Goal: Task Accomplishment & Management: Manage account settings

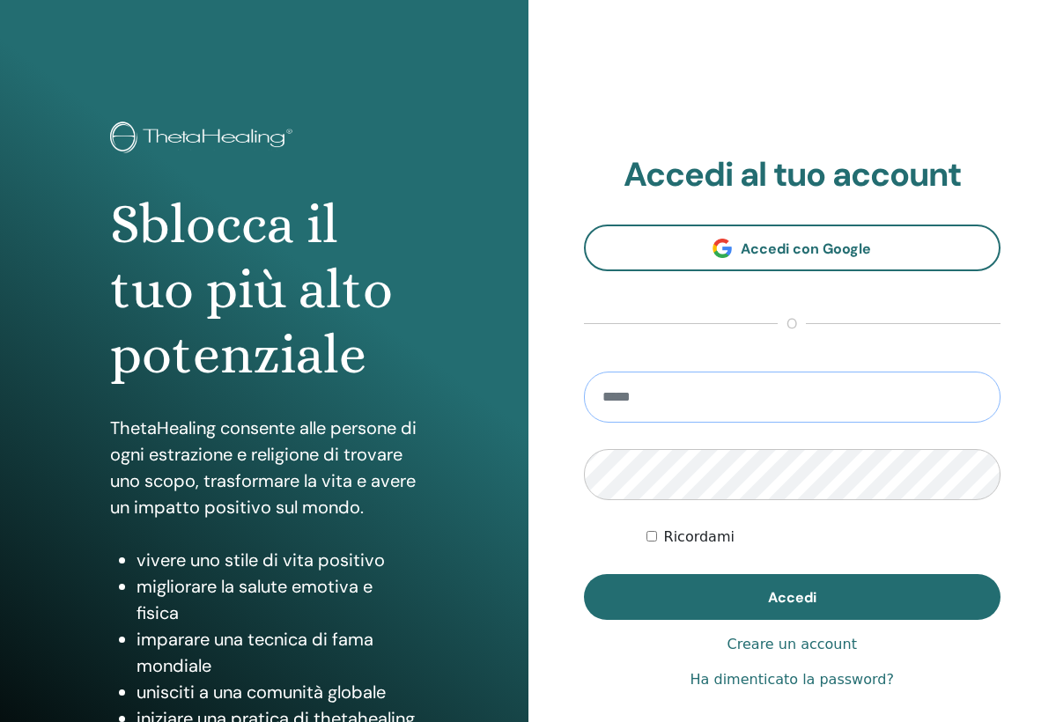
type input "**********"
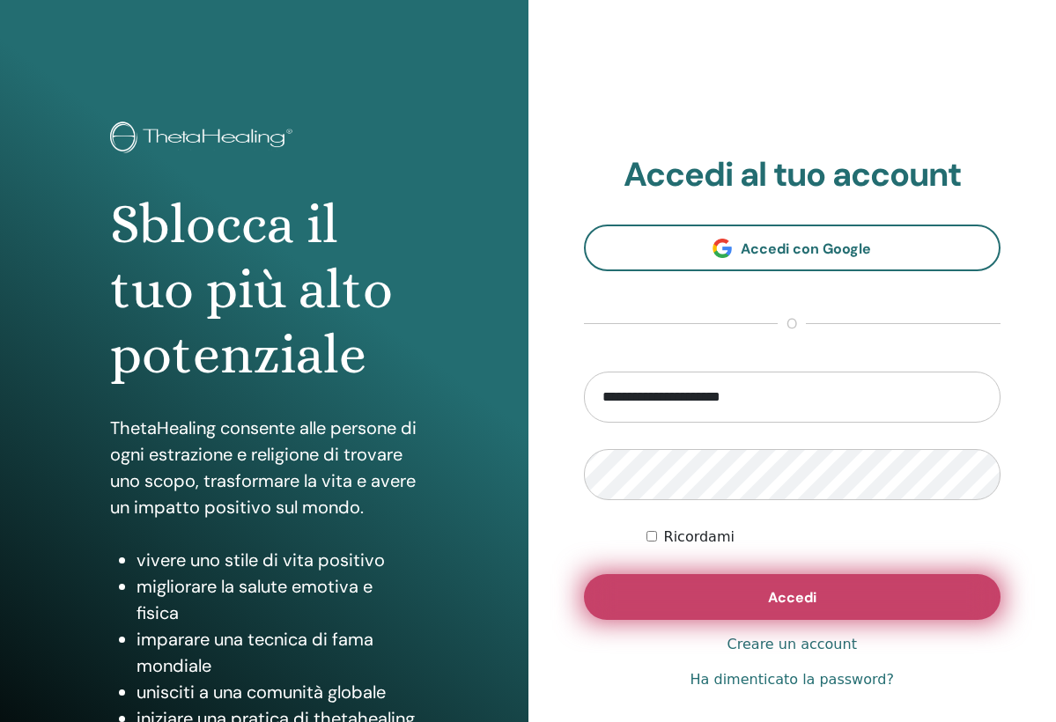
click at [755, 595] on button "Accedi" at bounding box center [792, 597] width 417 height 46
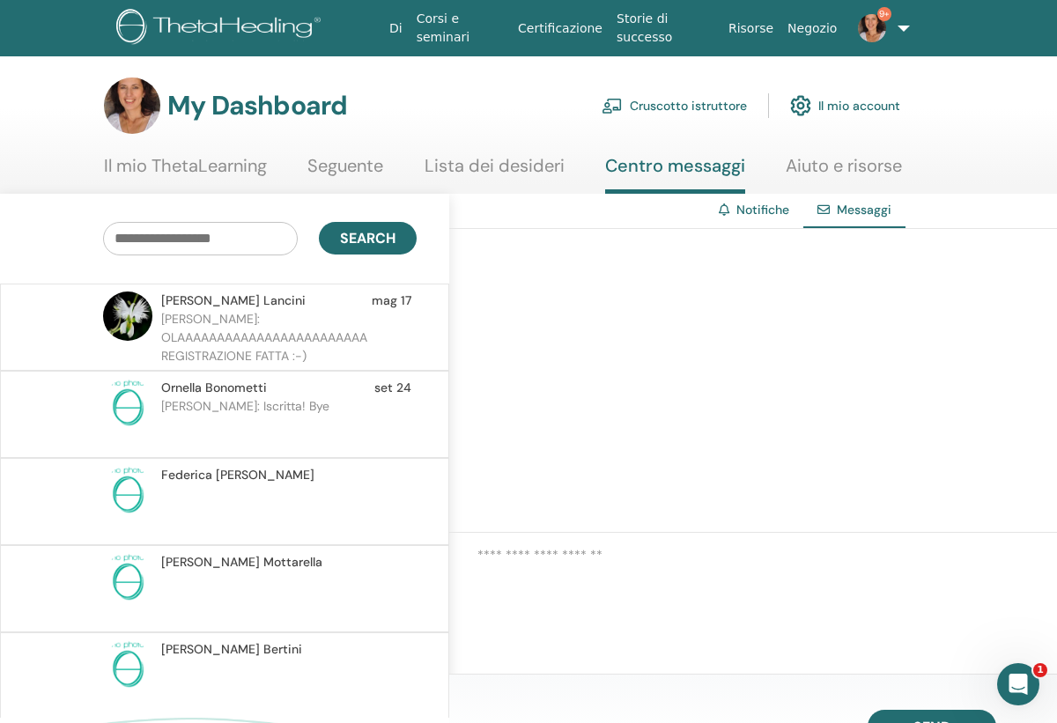
click at [687, 110] on link "Cruscotto istruttore" at bounding box center [674, 105] width 145 height 39
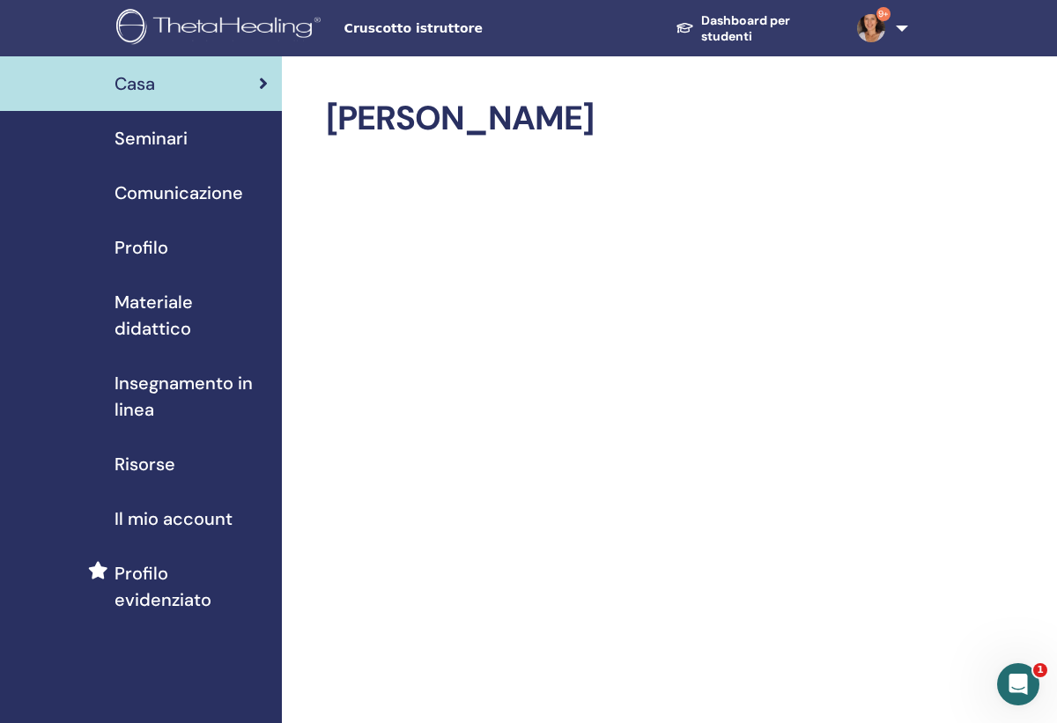
click at [166, 132] on span "Seminari" at bounding box center [150, 138] width 73 height 26
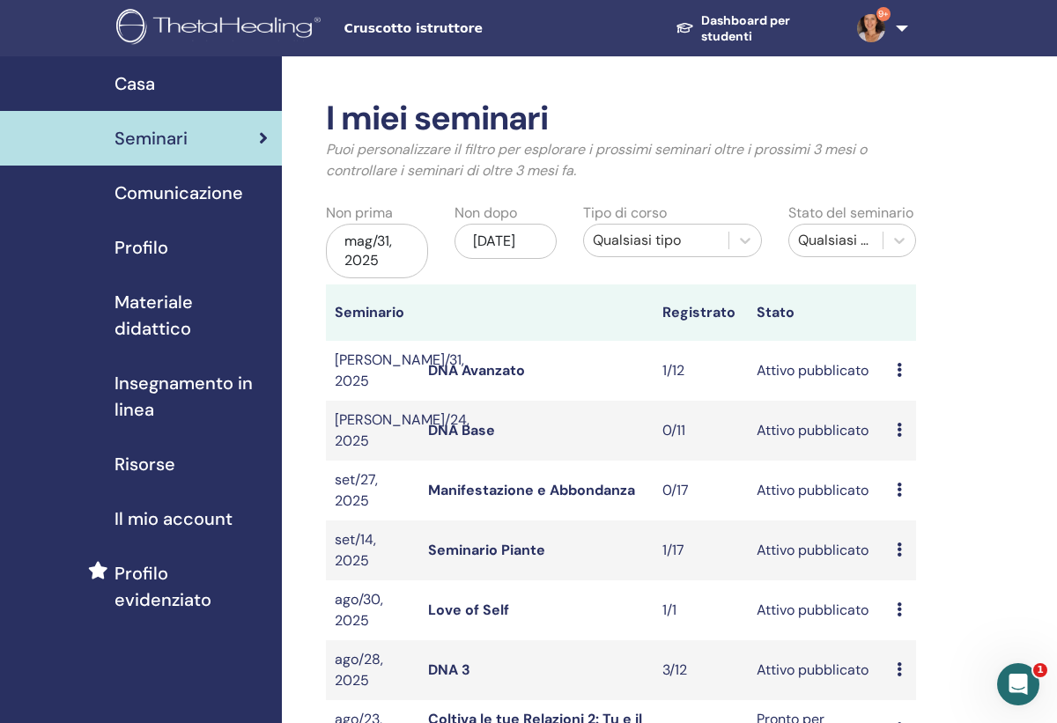
click at [635, 384] on td "DNA Avanzato" at bounding box center [536, 371] width 234 height 60
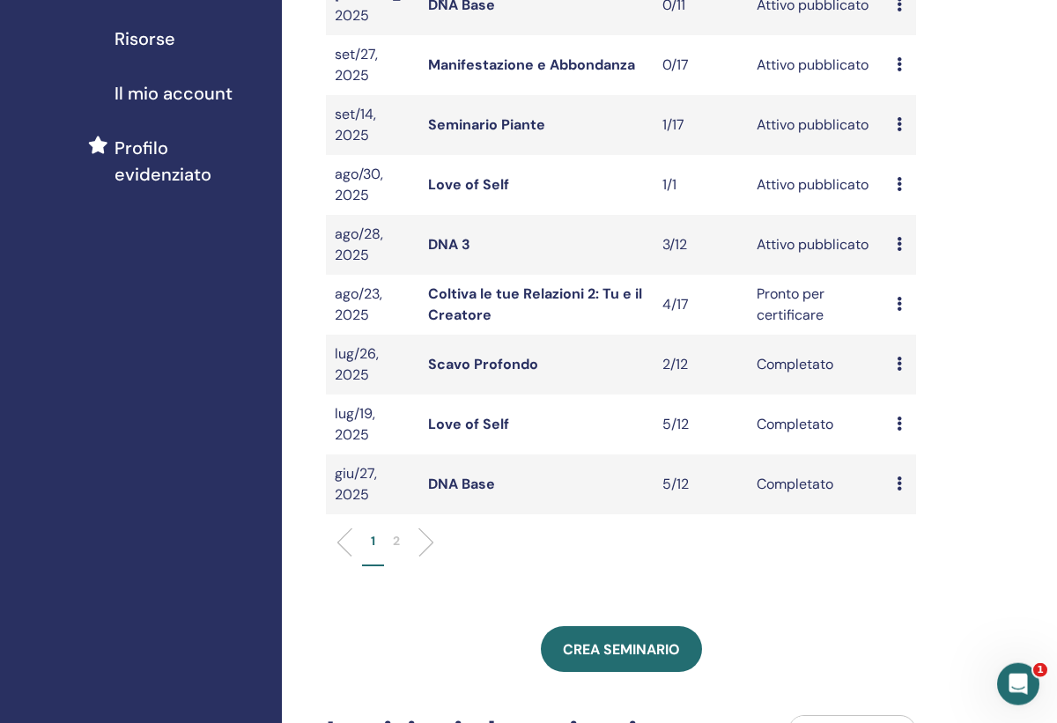
scroll to position [426, 0]
click at [497, 174] on link "Love of Self" at bounding box center [468, 183] width 81 height 18
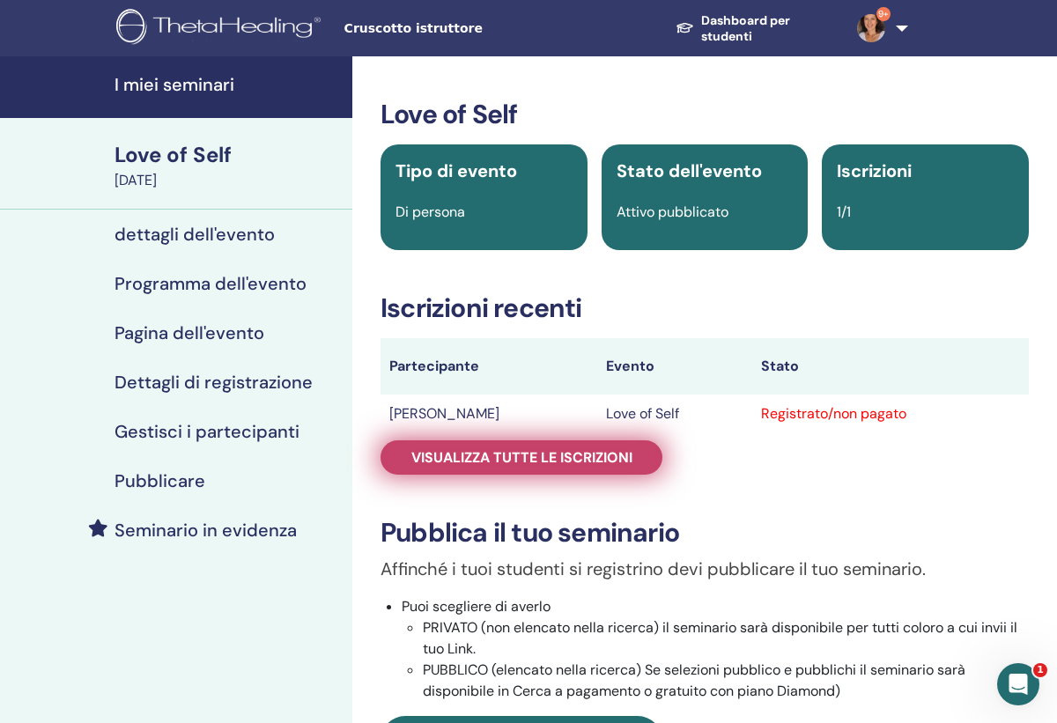
click at [587, 457] on span "Visualizza tutte le iscrizioni" at bounding box center [521, 457] width 221 height 18
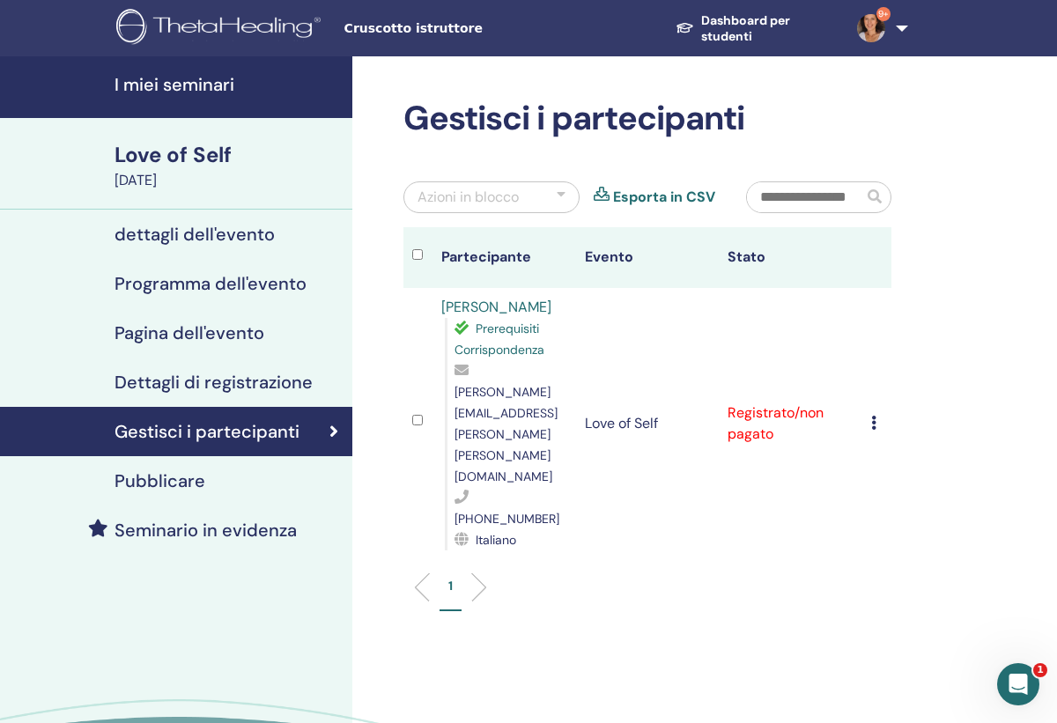
click at [874, 416] on icon at bounding box center [873, 423] width 5 height 14
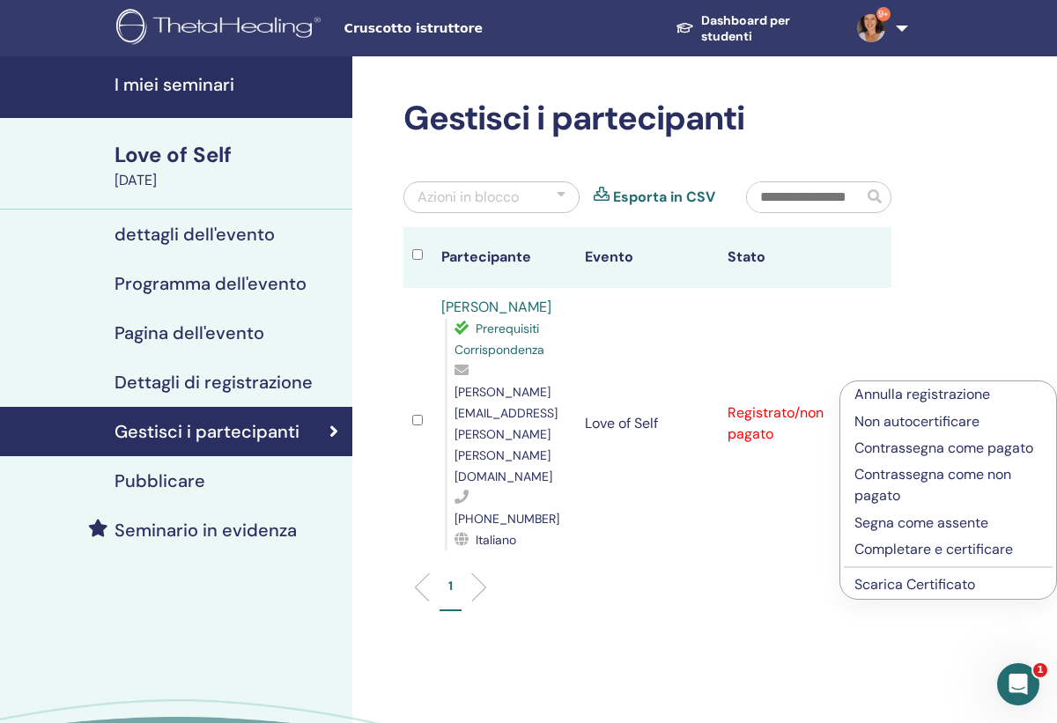
click at [875, 447] on p "Contrassegna come pagato" at bounding box center [948, 448] width 188 height 21
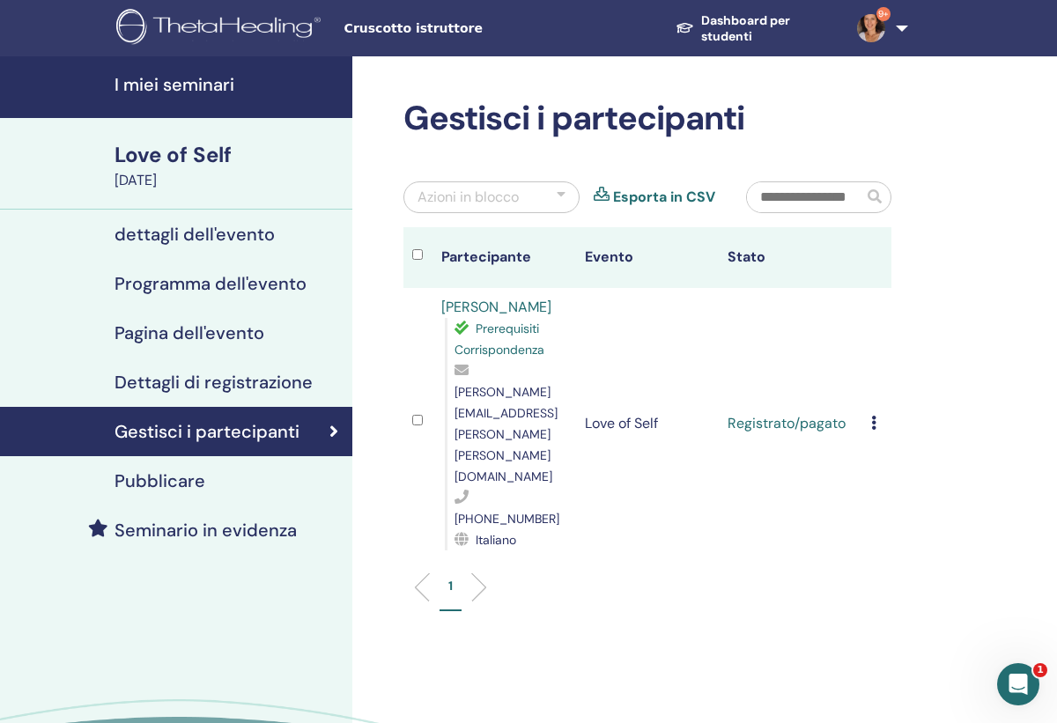
click at [871, 416] on icon at bounding box center [873, 423] width 5 height 14
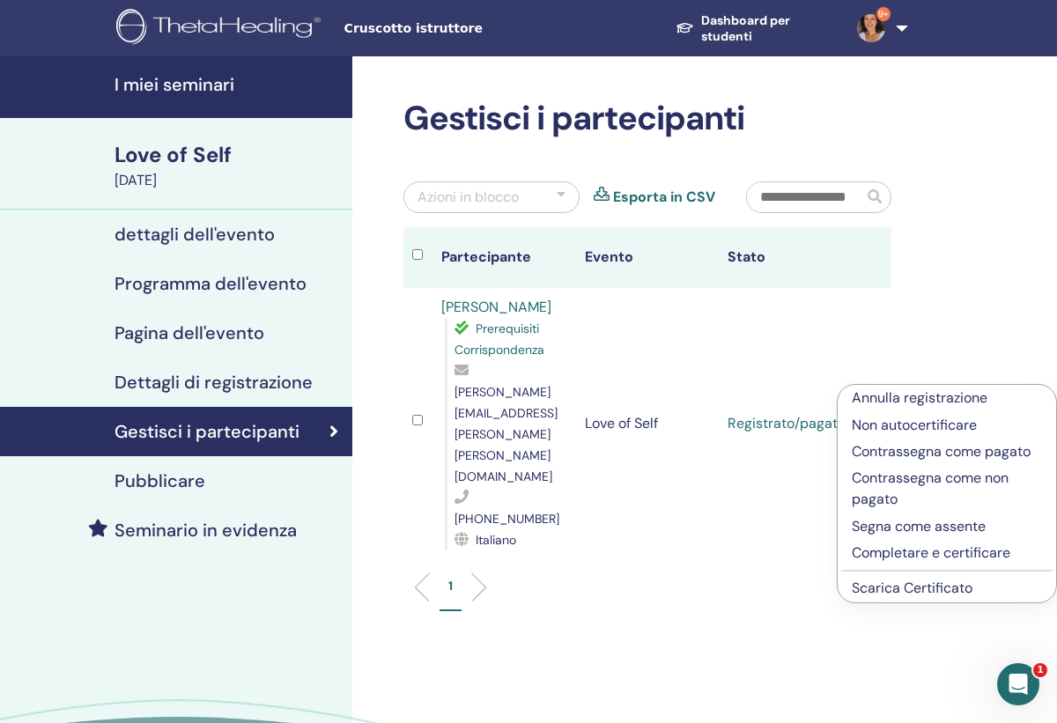
click at [891, 557] on p "Completare e certificare" at bounding box center [947, 553] width 190 height 21
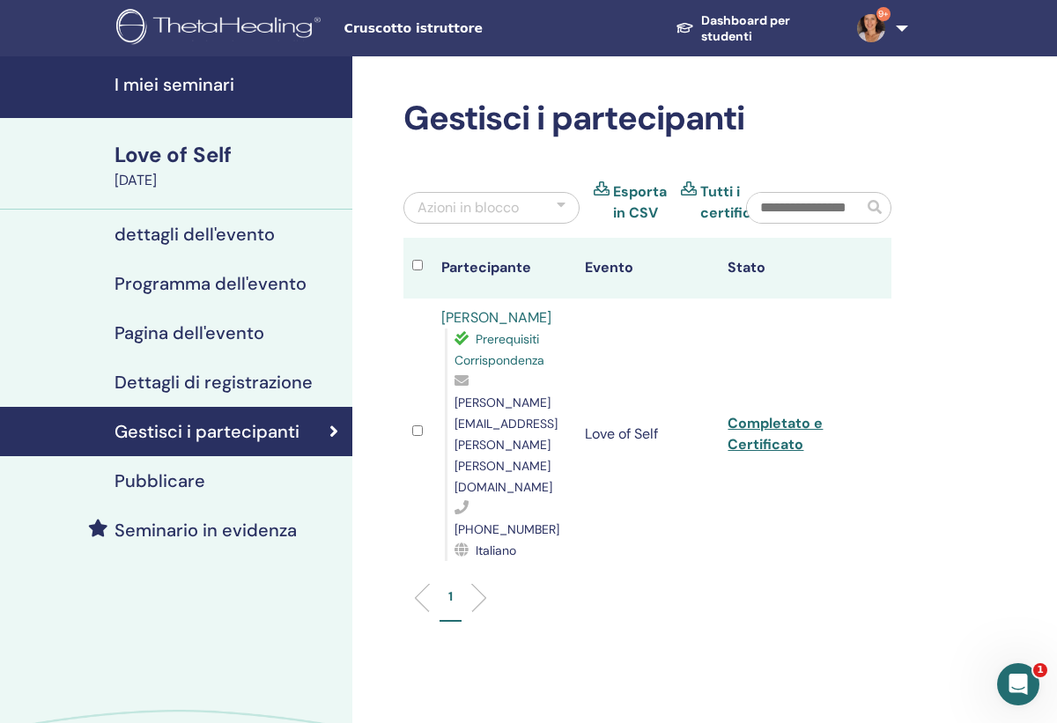
click at [247, 89] on h4 "I miei seminari" at bounding box center [227, 84] width 227 height 21
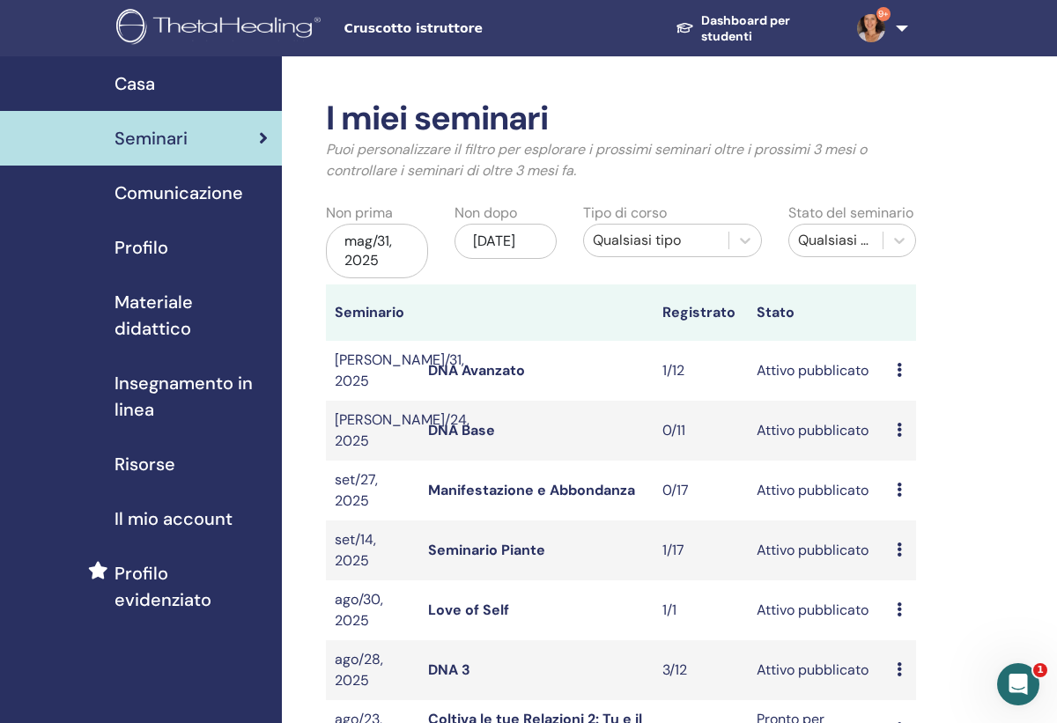
click at [444, 661] on link "DNA 3" at bounding box center [449, 670] width 42 height 18
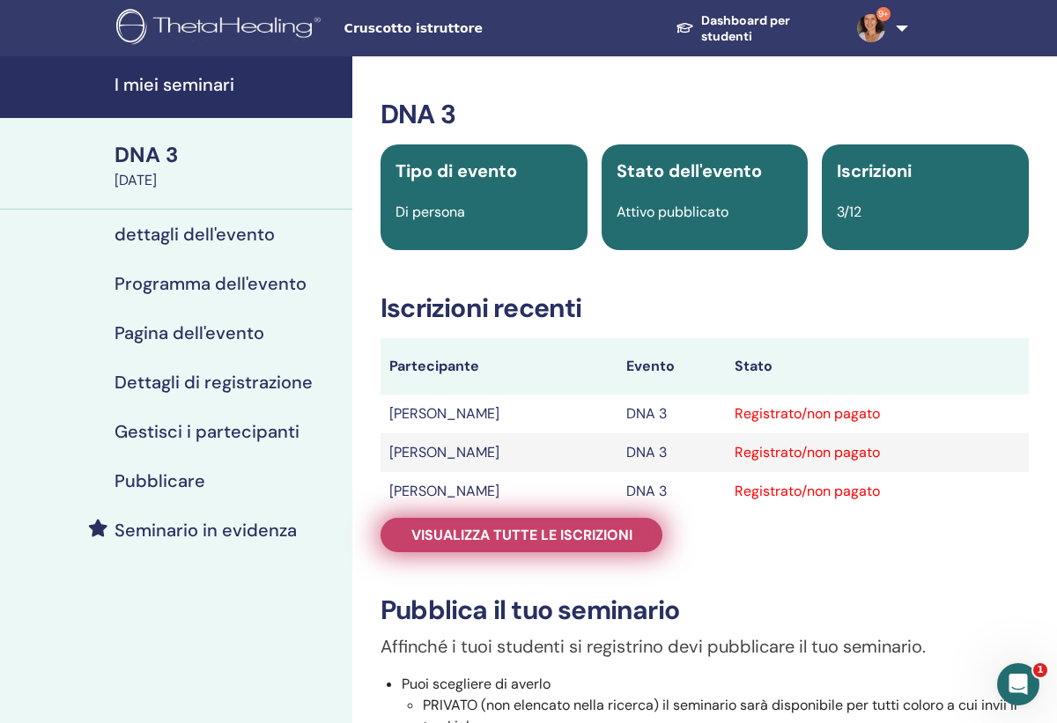
click at [582, 540] on span "Visualizza tutte le iscrizioni" at bounding box center [521, 535] width 221 height 18
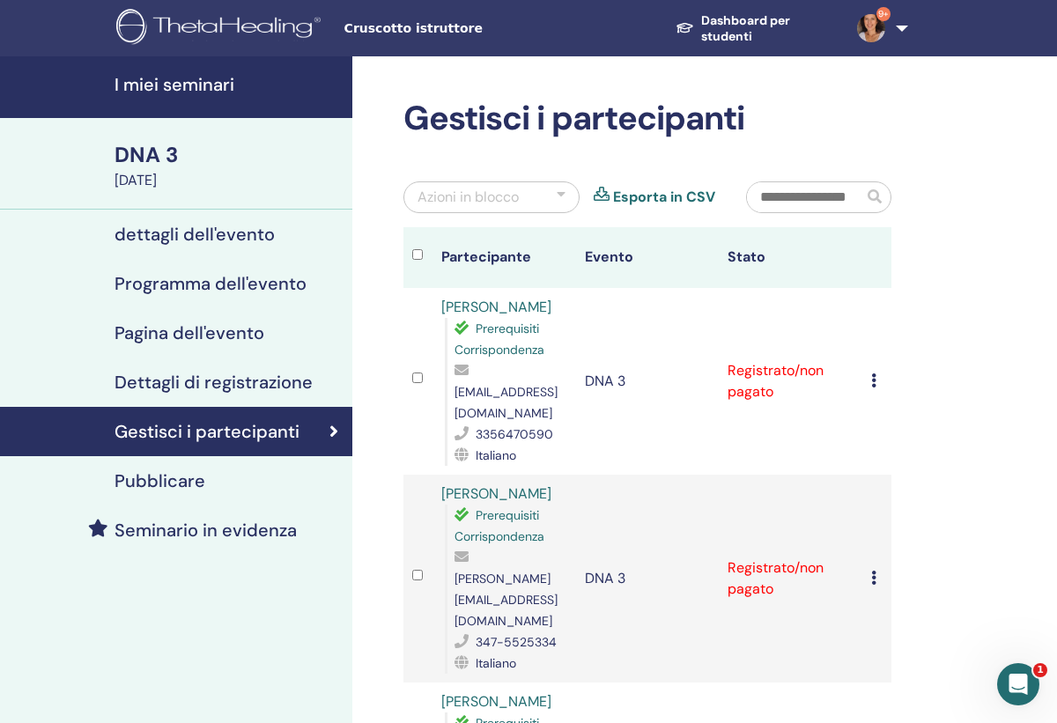
click at [870, 369] on td "Annulla registrazione Non autocertificare Contrassegna come pagato Contrassegna…" at bounding box center [876, 381] width 29 height 187
click at [873, 373] on icon at bounding box center [873, 380] width 5 height 14
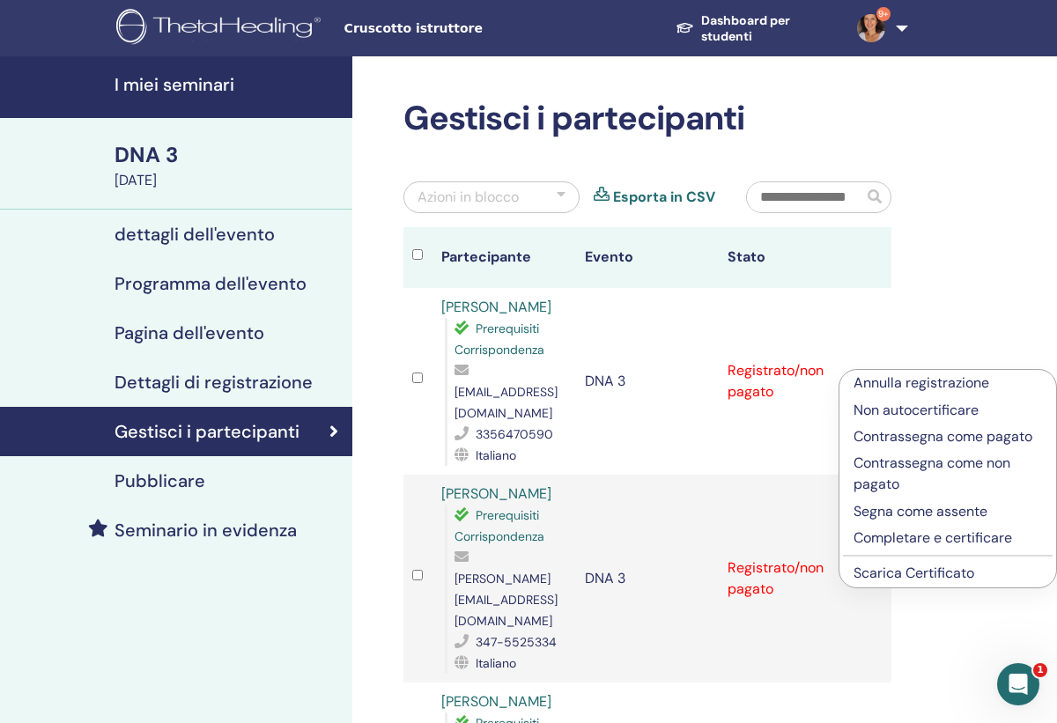
click at [875, 535] on p "Completare e certificare" at bounding box center [947, 538] width 188 height 21
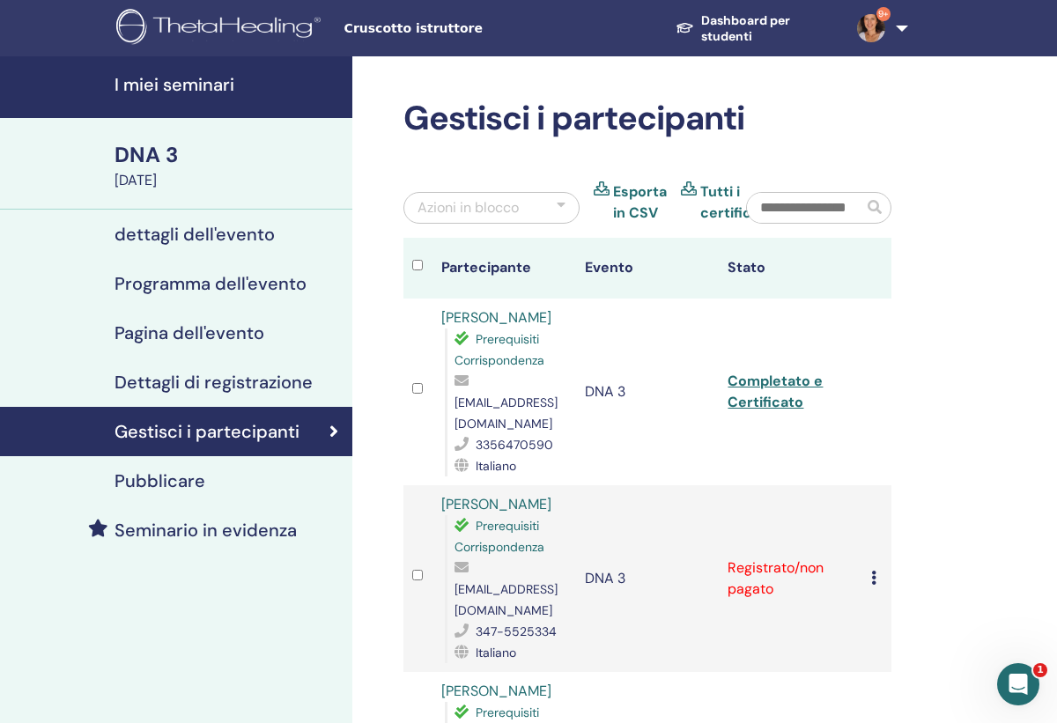
click at [872, 571] on icon at bounding box center [873, 578] width 5 height 14
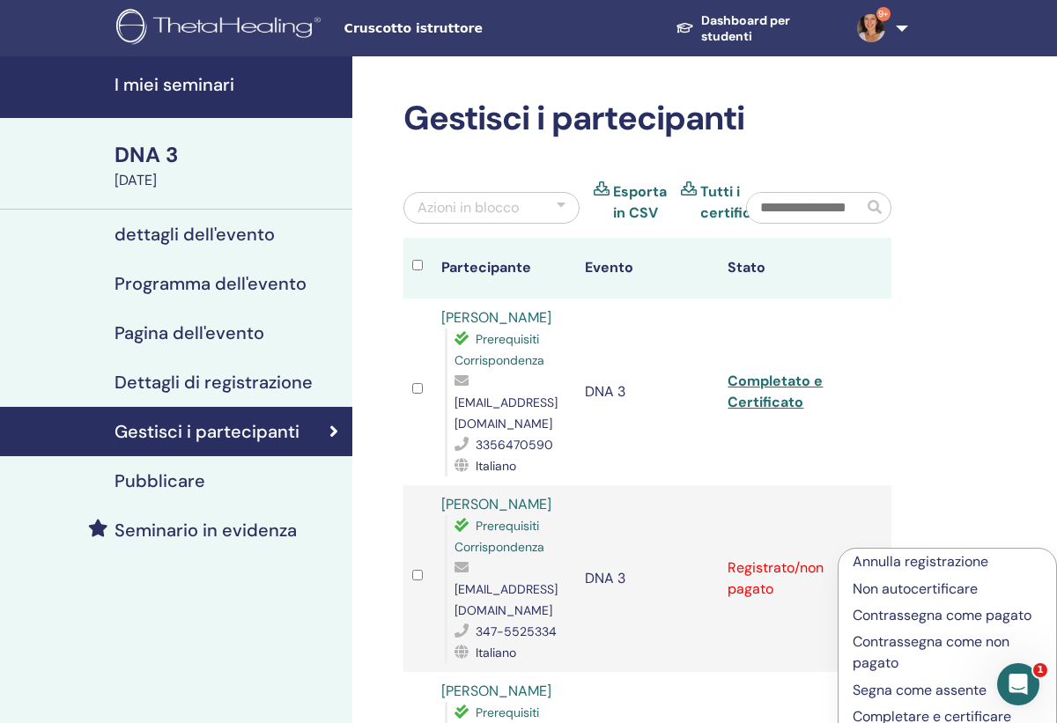
click at [895, 716] on p "Completare e certificare" at bounding box center [947, 716] width 189 height 21
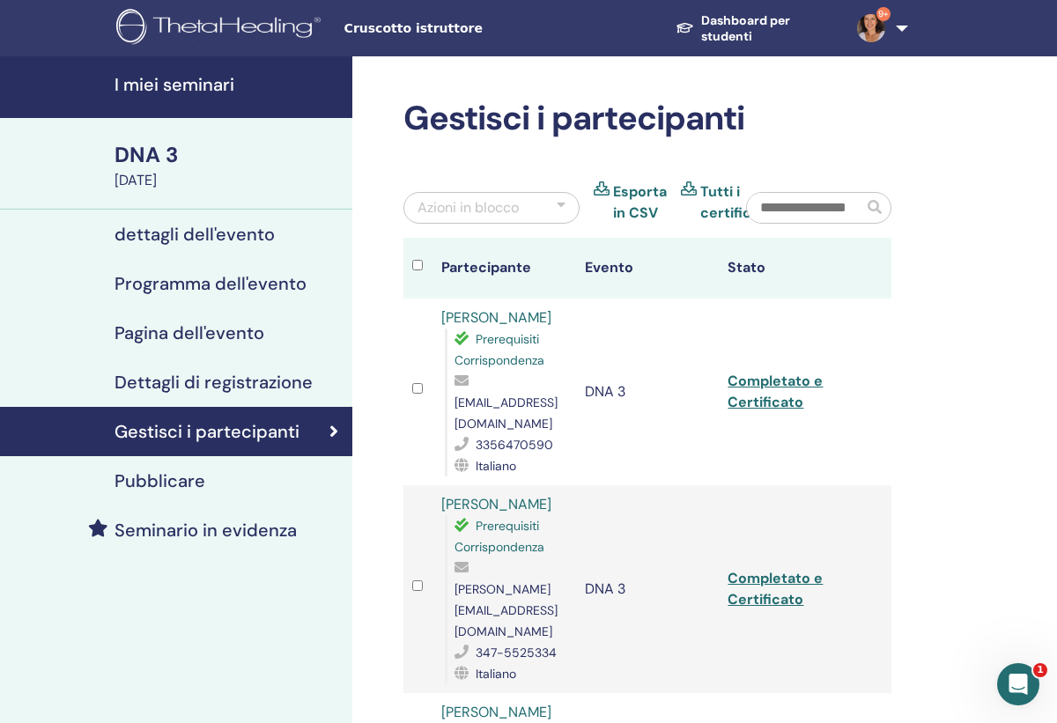
click at [937, 598] on div "Gestisci i partecipanti Azioni in blocco Esporta in CSV Tutti i certificati Par…" at bounding box center [704, 636] width 705 height 1161
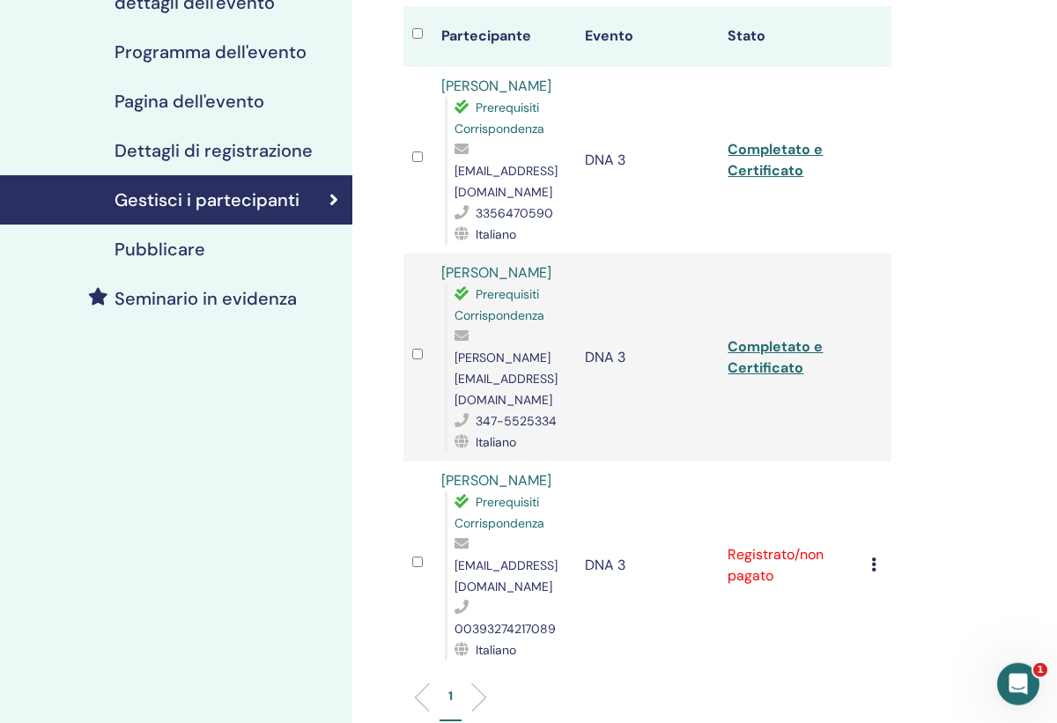
scroll to position [239, 0]
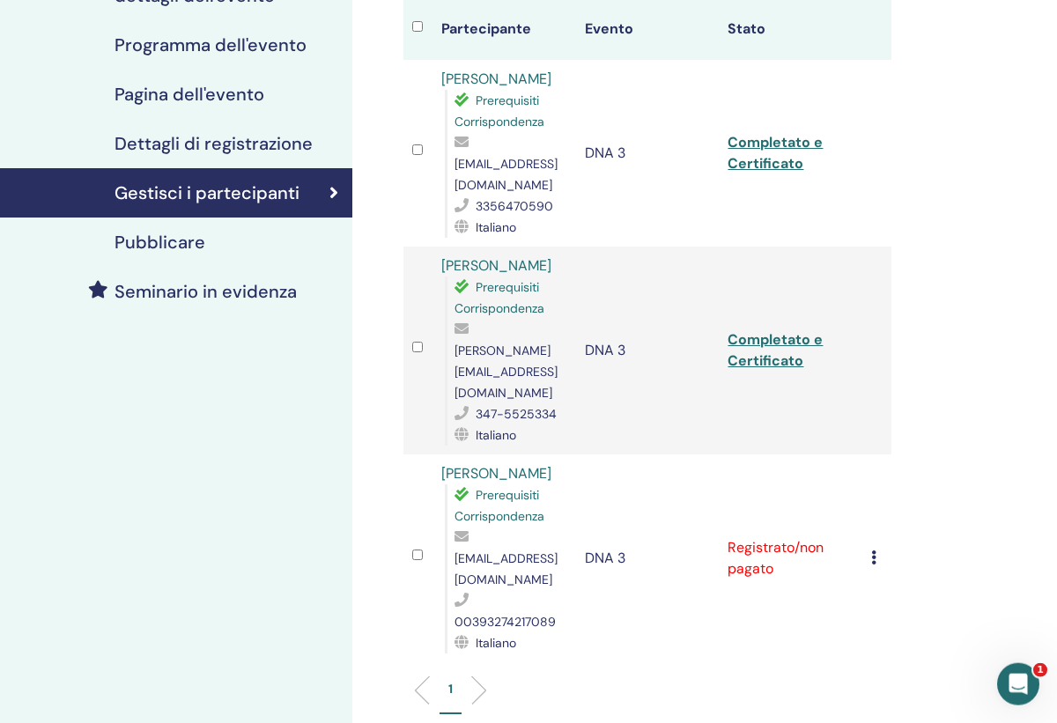
click at [875, 550] on icon at bounding box center [873, 557] width 5 height 14
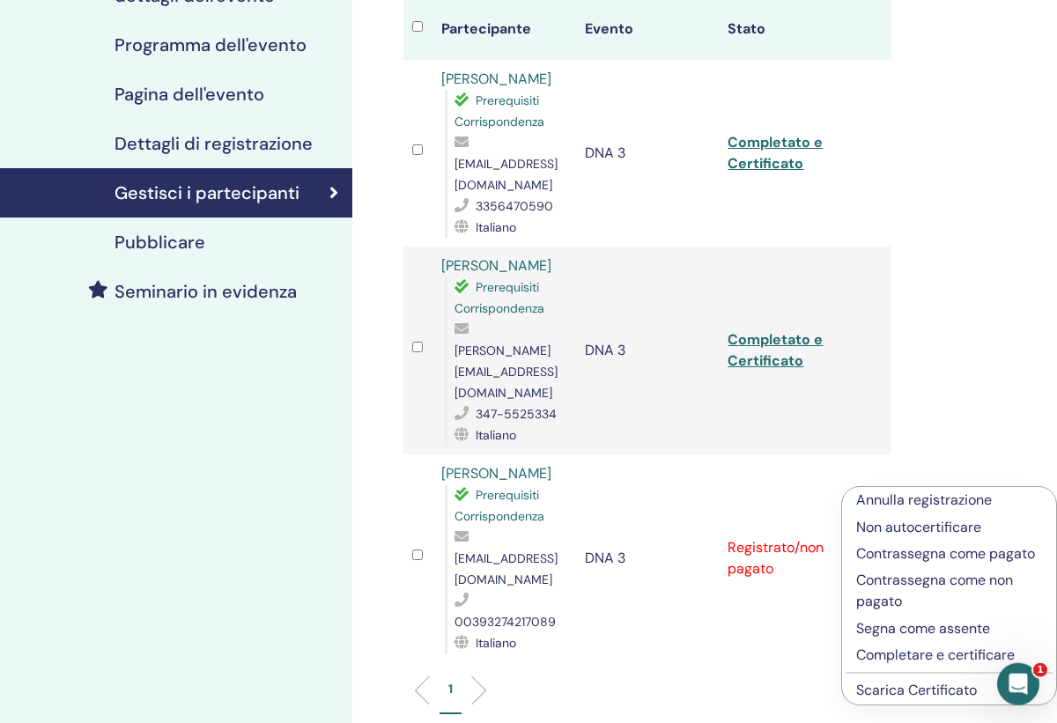
click at [912, 656] on p "Completare e certificare" at bounding box center [949, 655] width 186 height 21
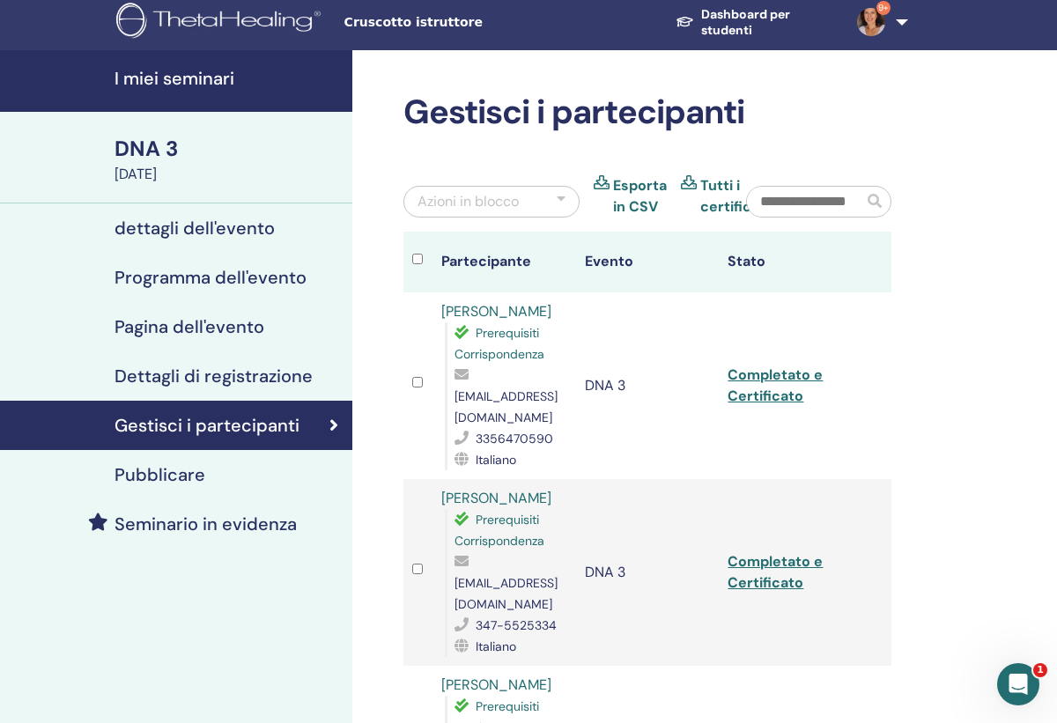
scroll to position [-2, 0]
